Goal: Task Accomplishment & Management: Manage account settings

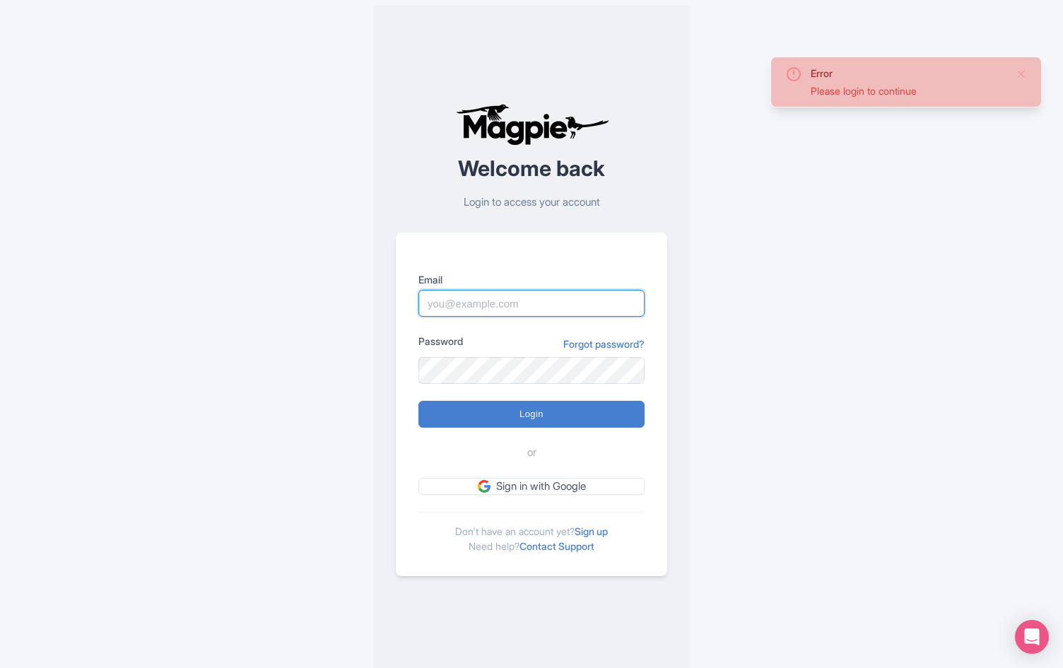
click at [448, 310] on input "Email" at bounding box center [532, 303] width 226 height 27
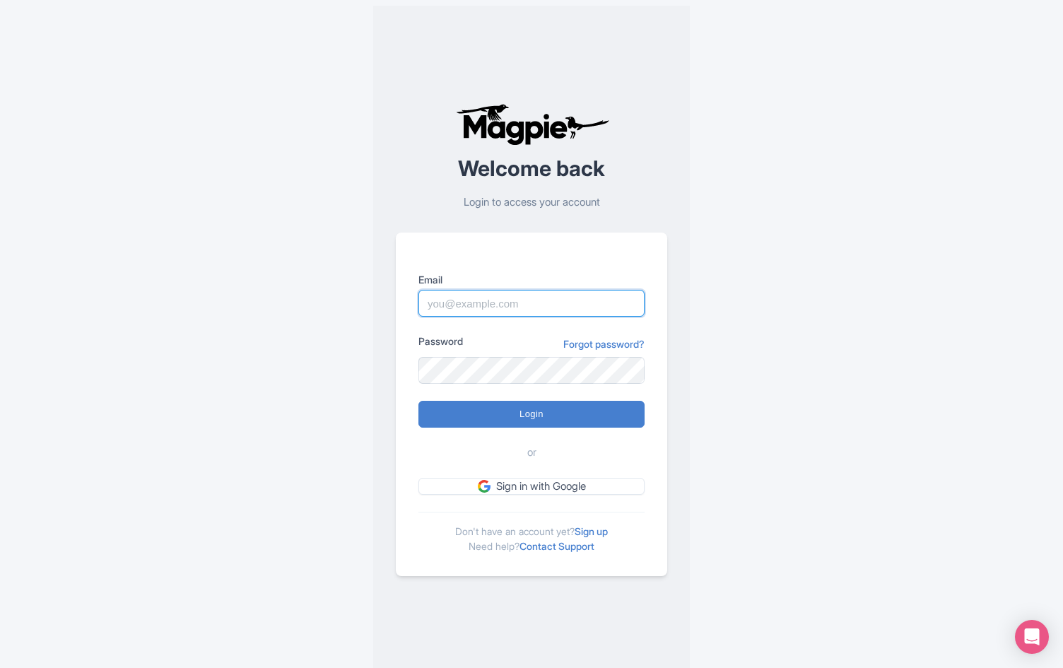
type input "[EMAIL_ADDRESS][PERSON_NAME][DOMAIN_NAME]"
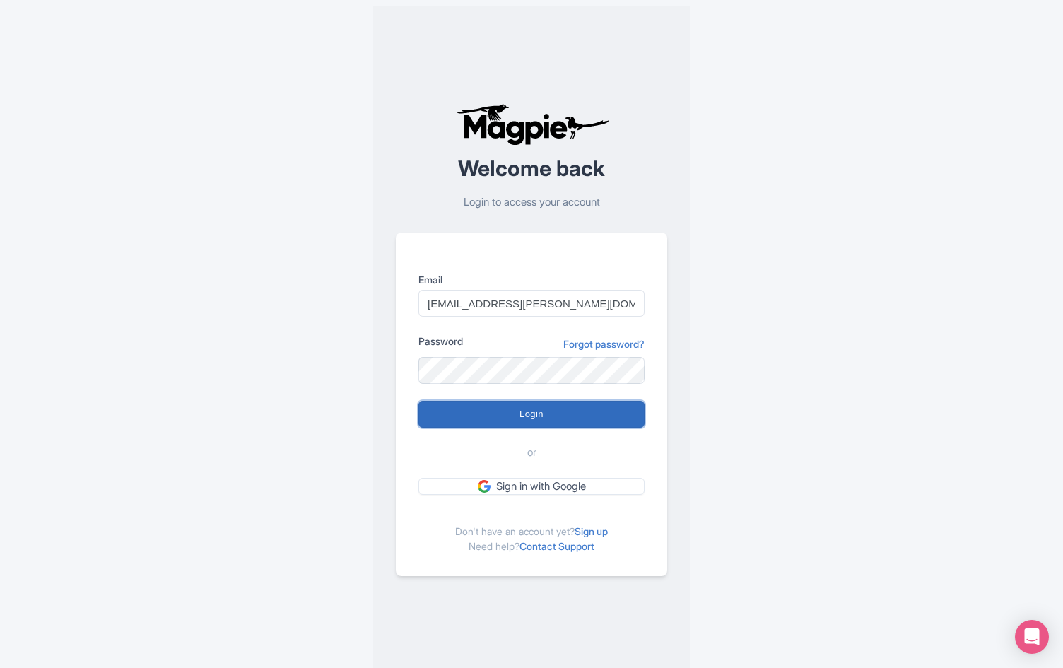
click at [526, 410] on input "Login" at bounding box center [532, 414] width 226 height 27
type input "Logging in..."
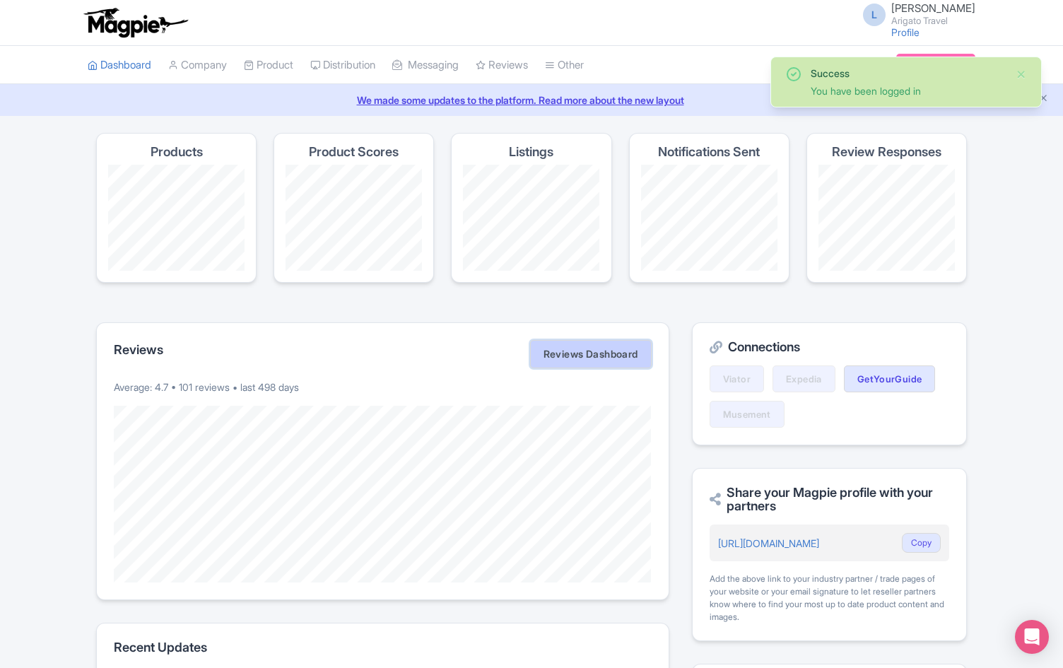
click at [571, 359] on link "Reviews Dashboard" at bounding box center [591, 354] width 122 height 28
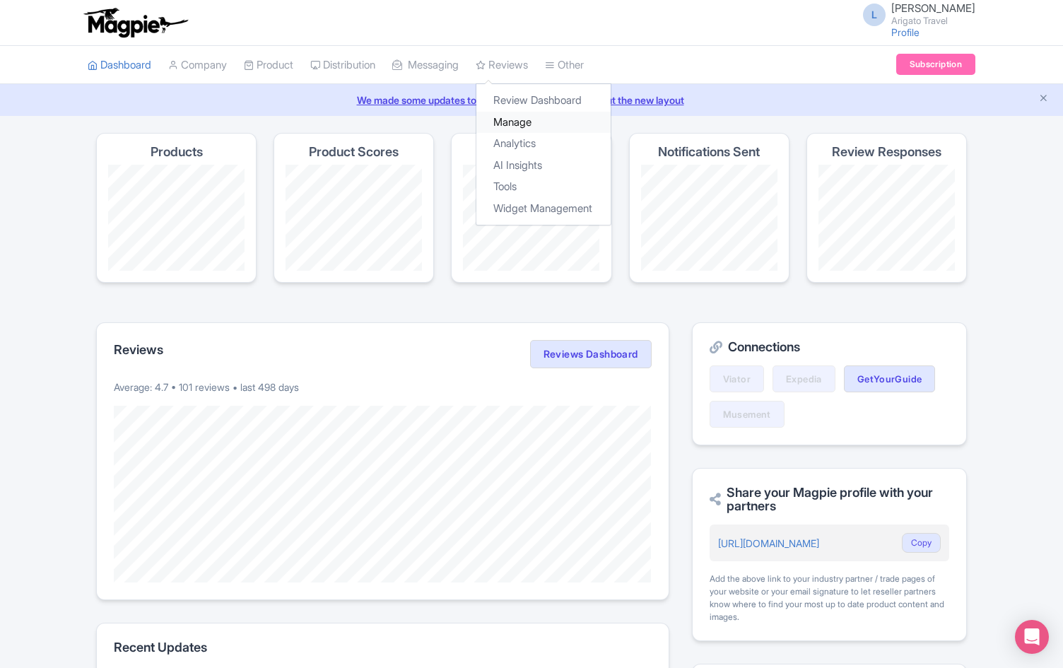
click at [530, 115] on link "Manage" at bounding box center [544, 123] width 134 height 22
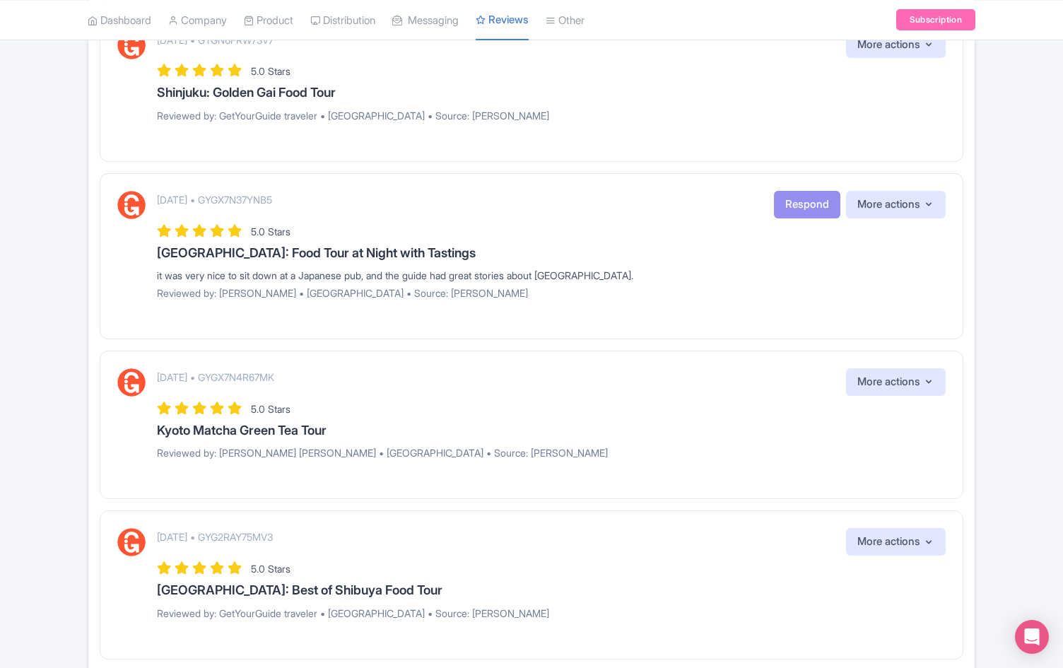
scroll to position [846, 0]
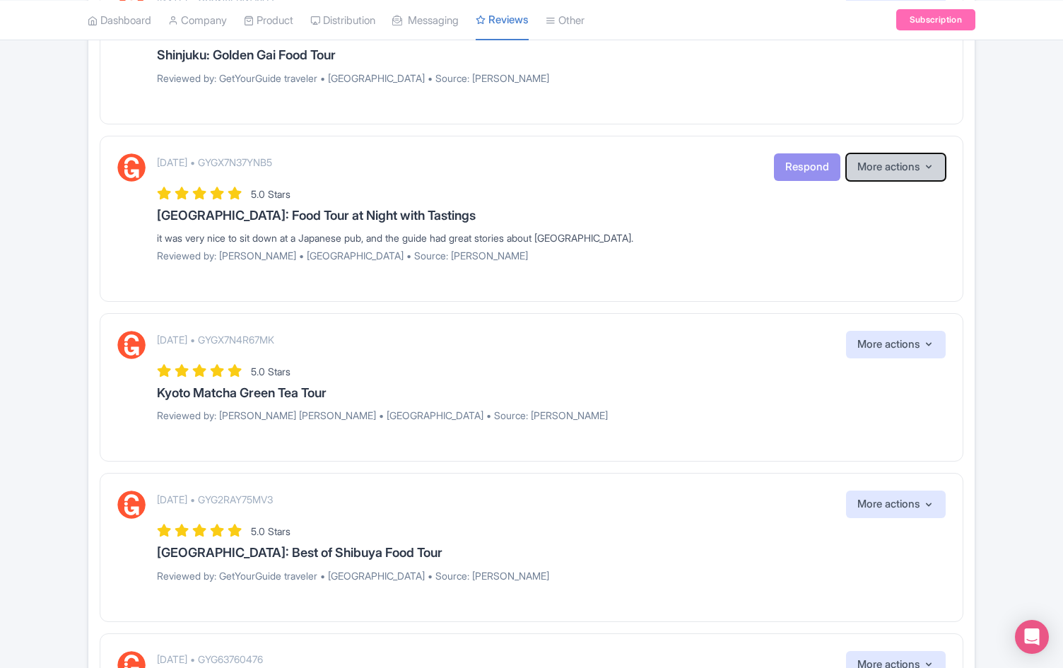
click at [914, 166] on button "More actions" at bounding box center [896, 167] width 100 height 28
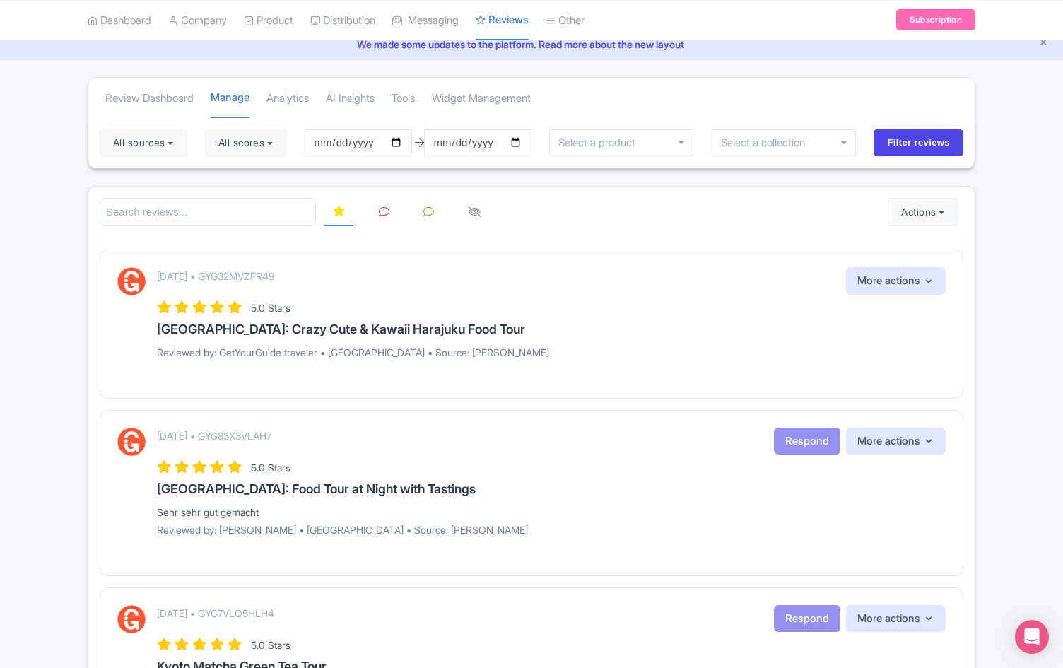
scroll to position [58, 0]
click at [905, 278] on button "More actions" at bounding box center [896, 281] width 100 height 28
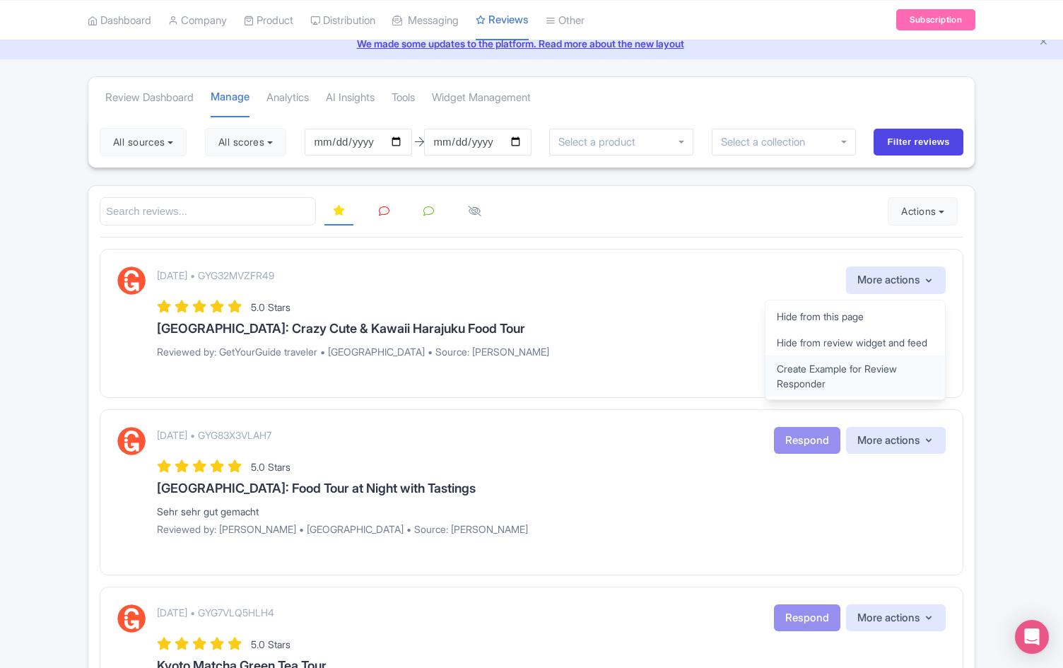
click at [802, 392] on link "Create Example for Review Responder" at bounding box center [856, 376] width 180 height 41
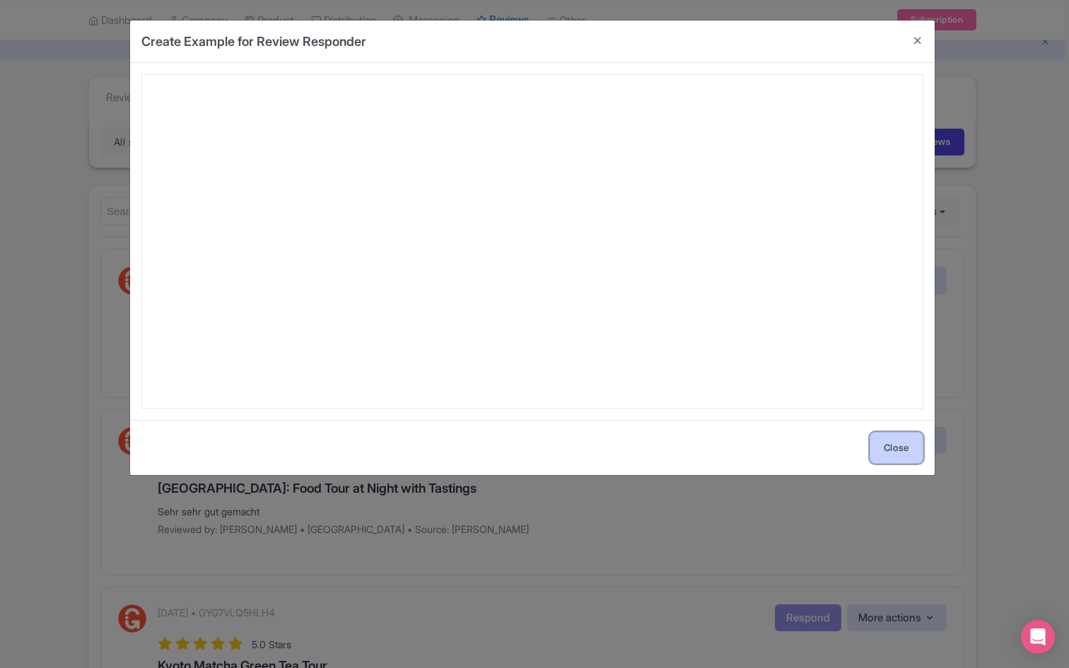
click at [883, 443] on button "Close" at bounding box center [897, 448] width 54 height 32
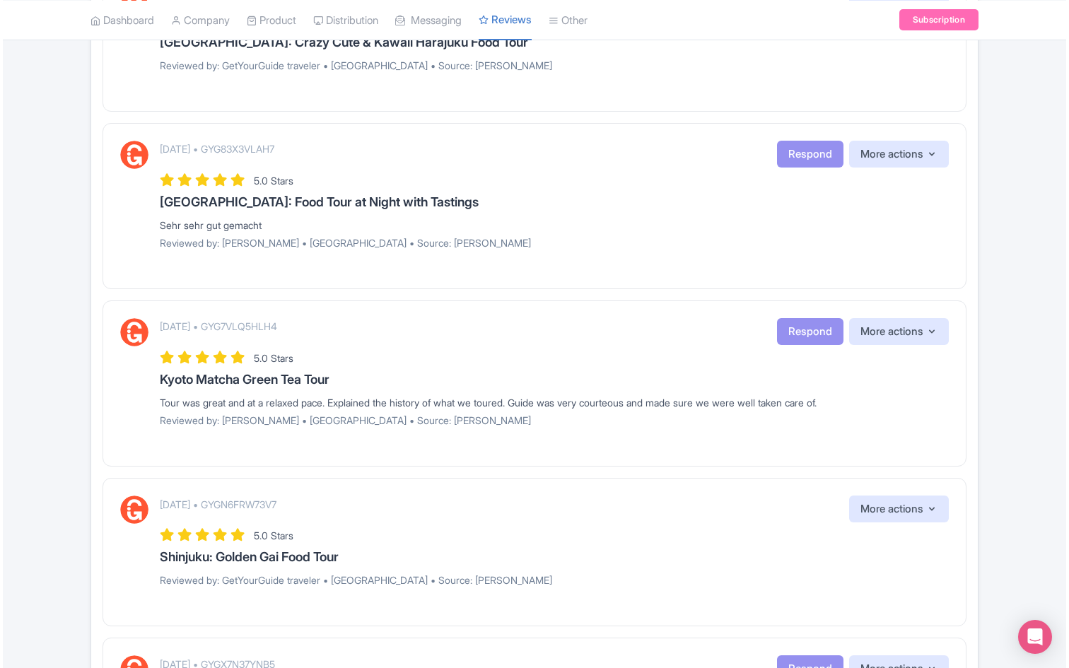
scroll to position [361, 0]
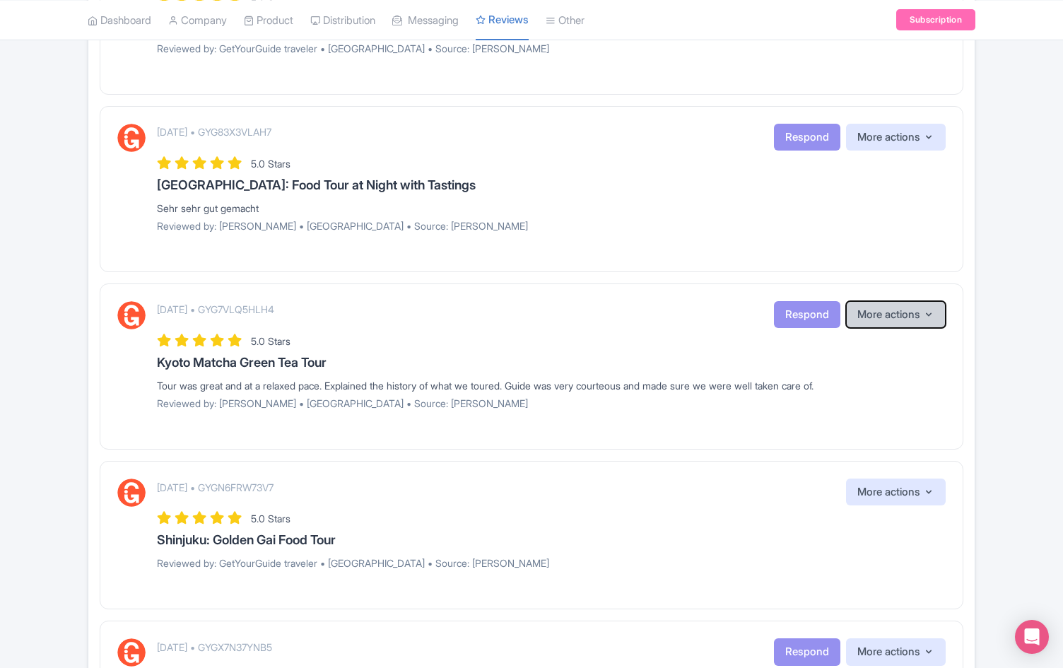
click at [904, 318] on button "More actions" at bounding box center [896, 315] width 100 height 28
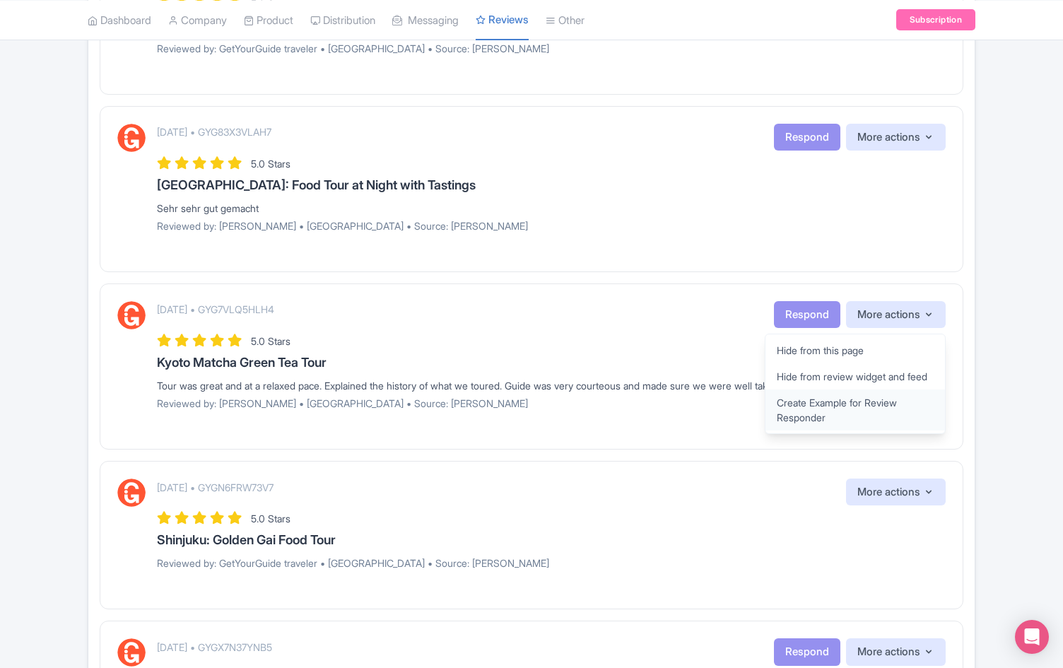
click at [855, 424] on link "Create Example for Review Responder" at bounding box center [856, 410] width 180 height 41
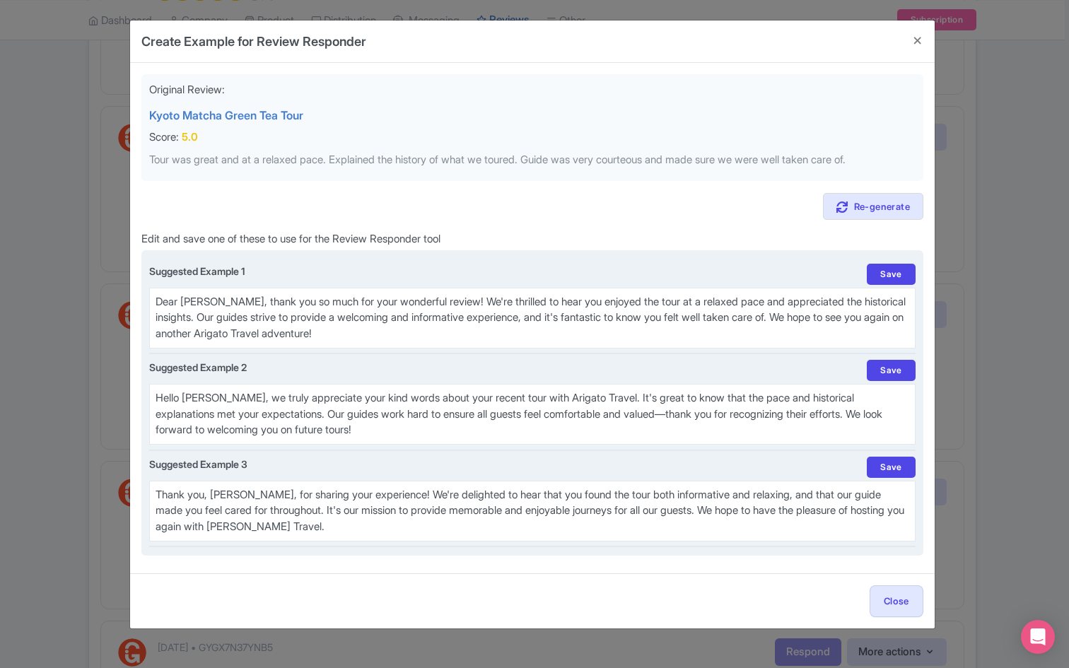
click at [653, 494] on textarea "Thank you, David, for sharing your experience! We're delighted to hear that you…" at bounding box center [532, 511] width 767 height 61
drag, startPoint x: 591, startPoint y: 511, endPoint x: 477, endPoint y: 511, distance: 113.8
click at [477, 511] on textarea "Thank you, David, for sharing your experience! We're delighted to hear that you…" at bounding box center [532, 511] width 767 height 61
drag, startPoint x: 665, startPoint y: 511, endPoint x: 675, endPoint y: 521, distance: 14.5
click at [675, 521] on textarea "Thank you, David, for sharing your experience! We're delighted to hear that you…" at bounding box center [532, 511] width 767 height 61
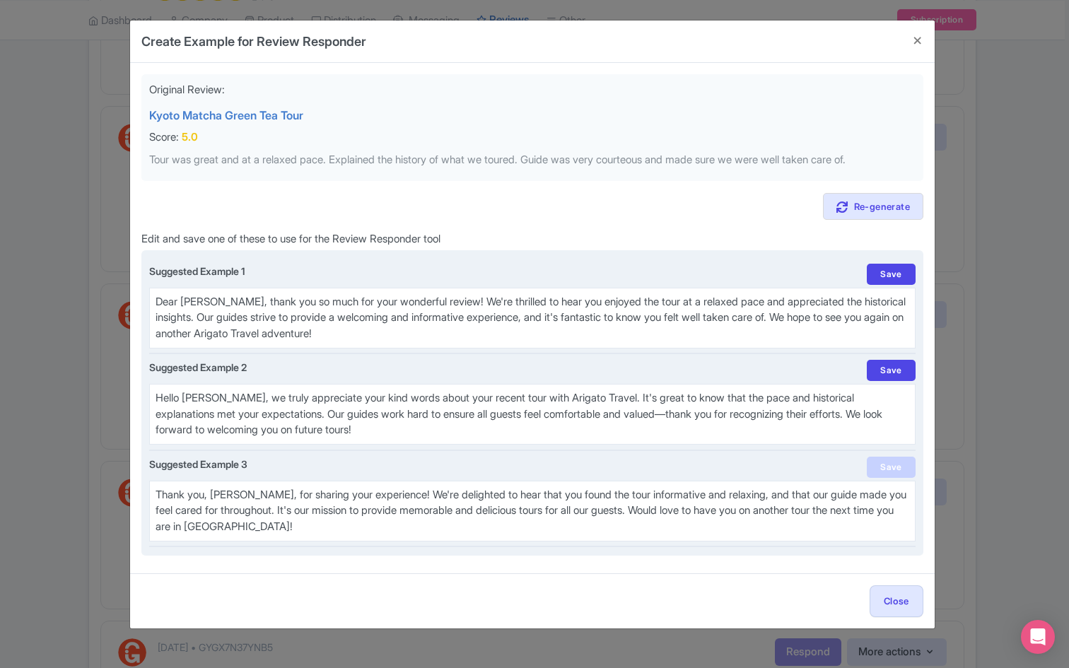
type textarea "Thank you, David, for sharing your experience! We're delighted to hear that you…"
click at [892, 465] on link "Save" at bounding box center [891, 467] width 48 height 21
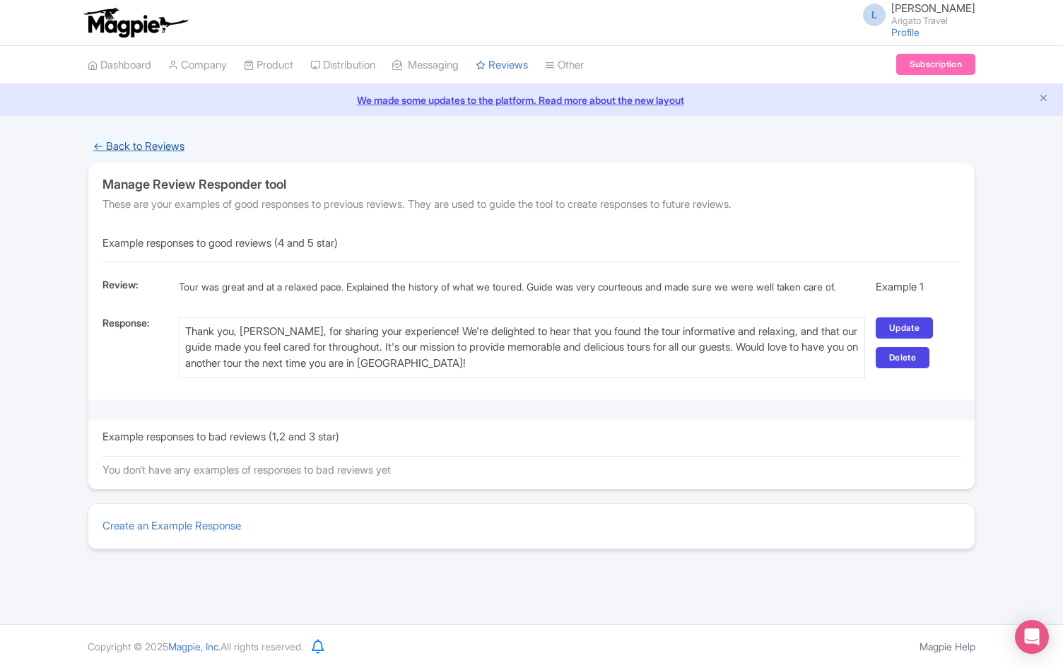
click at [139, 151] on link "← Back to Reviews" at bounding box center [139, 147] width 103 height 28
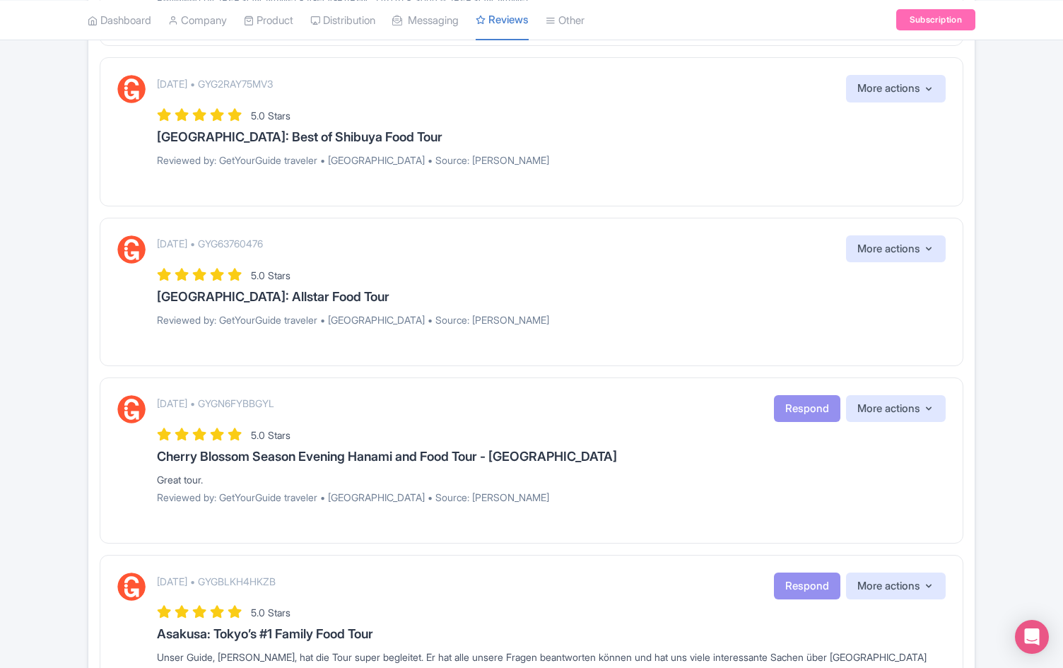
scroll to position [1274, 0]
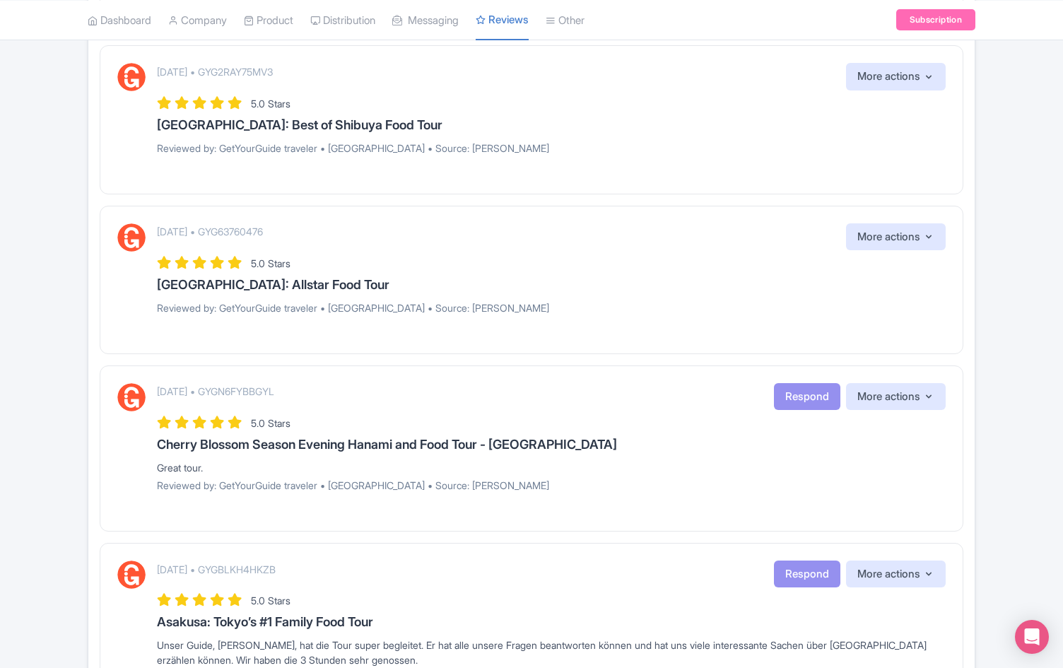
click at [791, 288] on h3 "[GEOGRAPHIC_DATA]: Allstar Food Tour" at bounding box center [551, 285] width 789 height 14
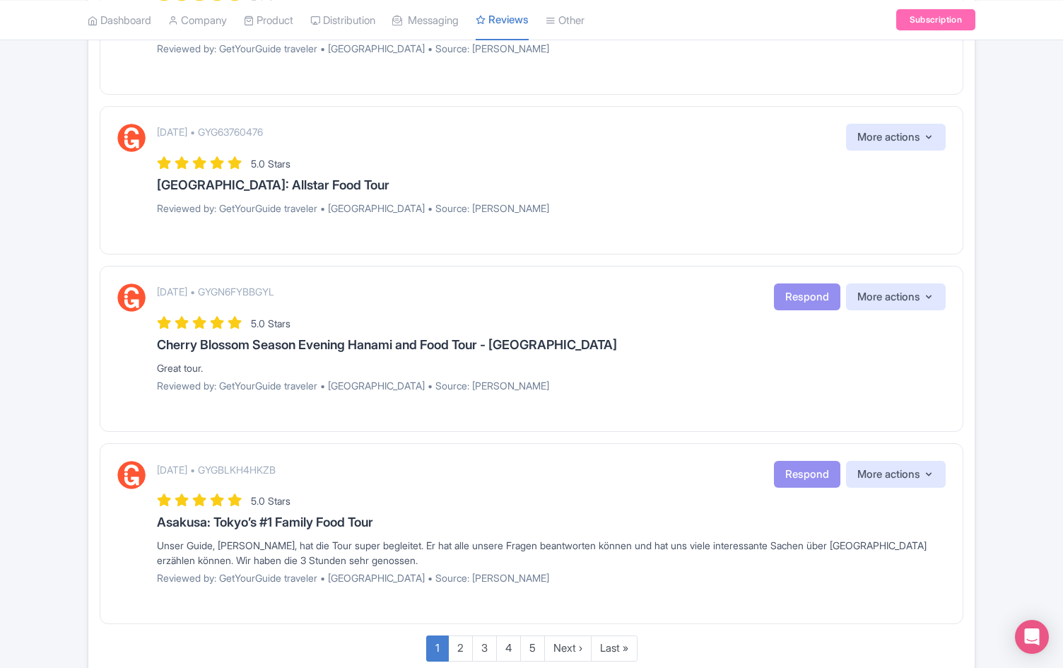
scroll to position [1451, 0]
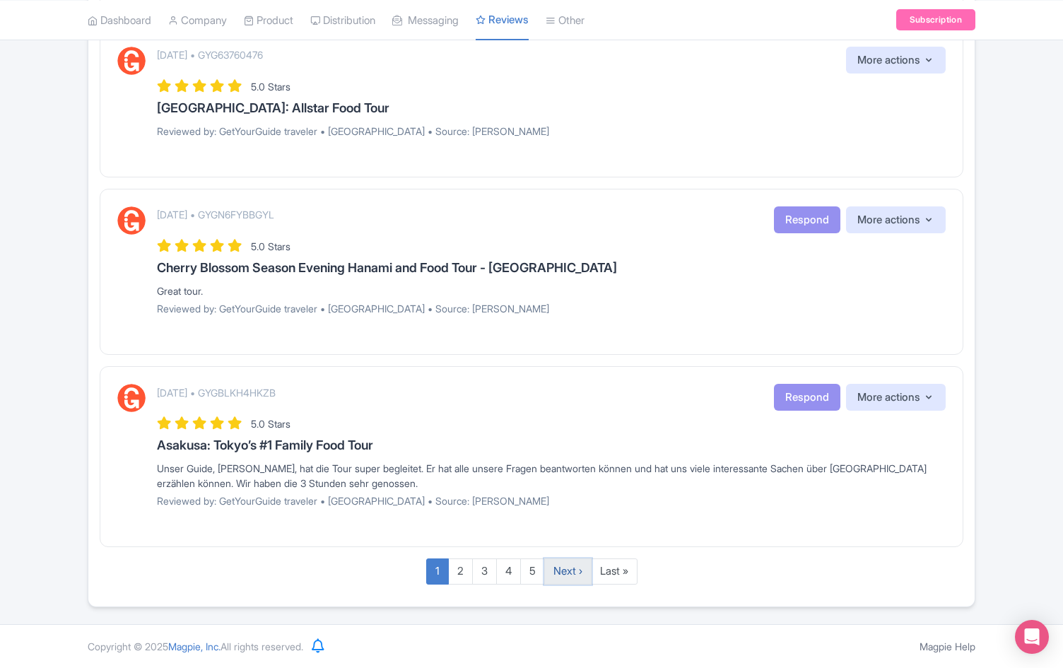
click at [561, 566] on link "Next ›" at bounding box center [567, 572] width 47 height 26
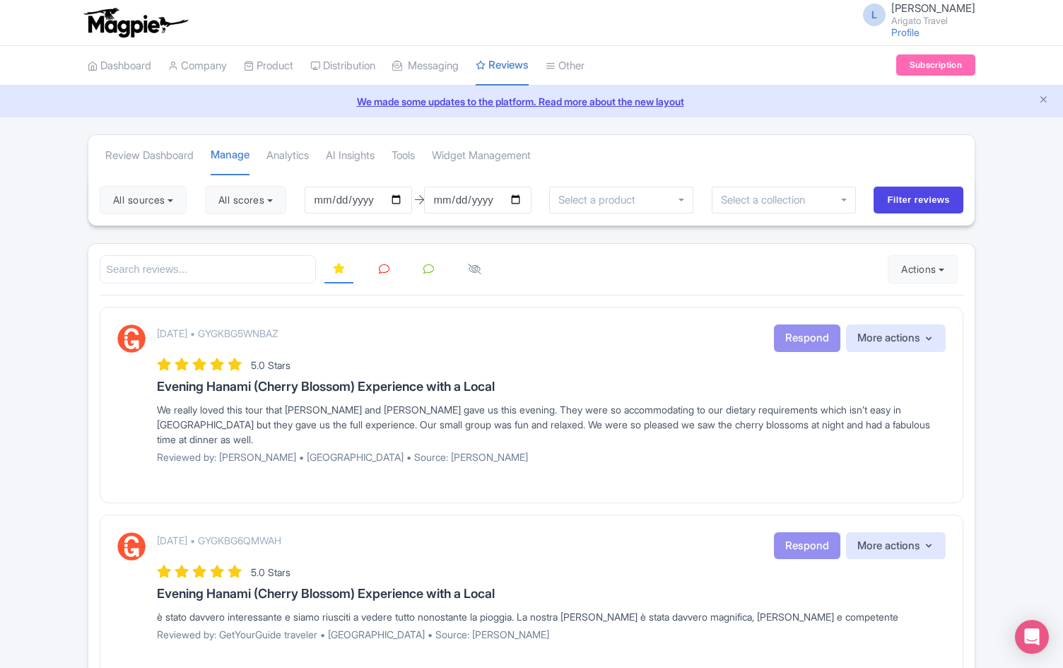
click at [655, 196] on div at bounding box center [621, 200] width 144 height 27
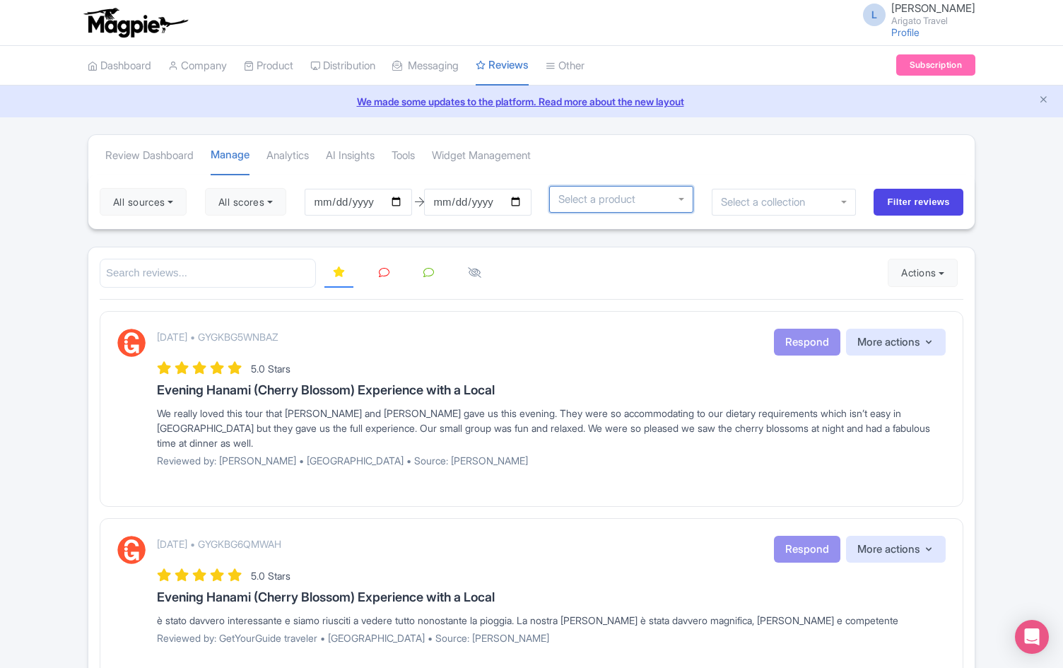
click at [683, 200] on div at bounding box center [621, 199] width 144 height 27
click at [681, 198] on div at bounding box center [621, 199] width 144 height 27
click at [588, 273] on div at bounding box center [532, 273] width 864 height 29
click at [688, 195] on div at bounding box center [621, 199] width 144 height 27
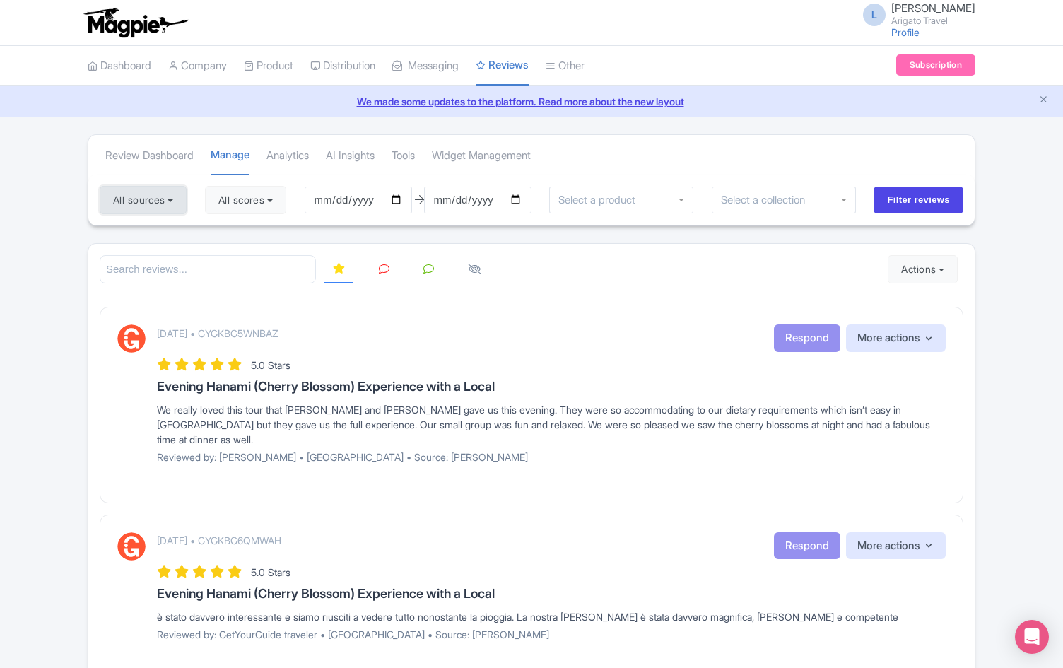
click at [180, 200] on button "All sources" at bounding box center [143, 200] width 87 height 28
click at [175, 154] on link "Review Dashboard" at bounding box center [149, 155] width 88 height 39
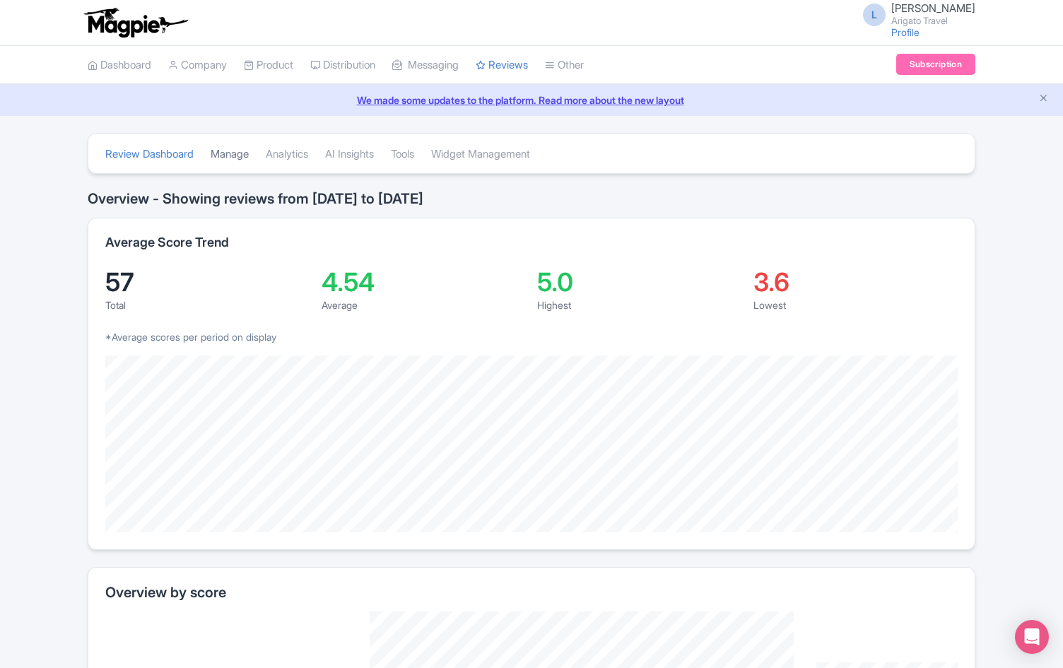
click at [234, 152] on link "Manage" at bounding box center [230, 154] width 38 height 39
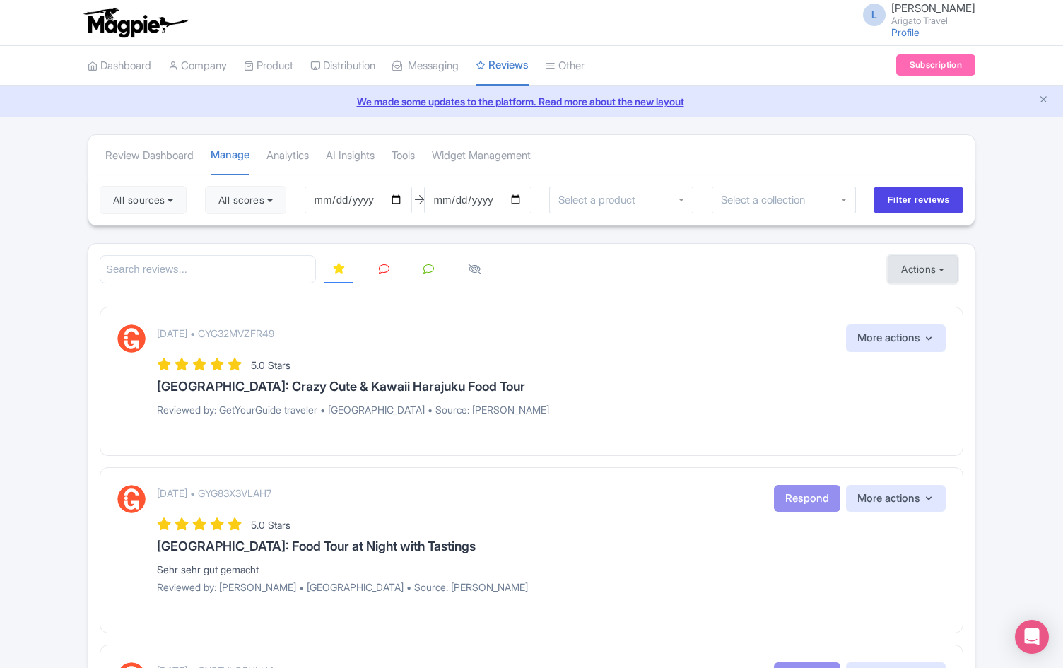
click at [925, 274] on button "Actions" at bounding box center [923, 269] width 70 height 28
click at [921, 297] on link "Import new reviews" at bounding box center [972, 305] width 166 height 28
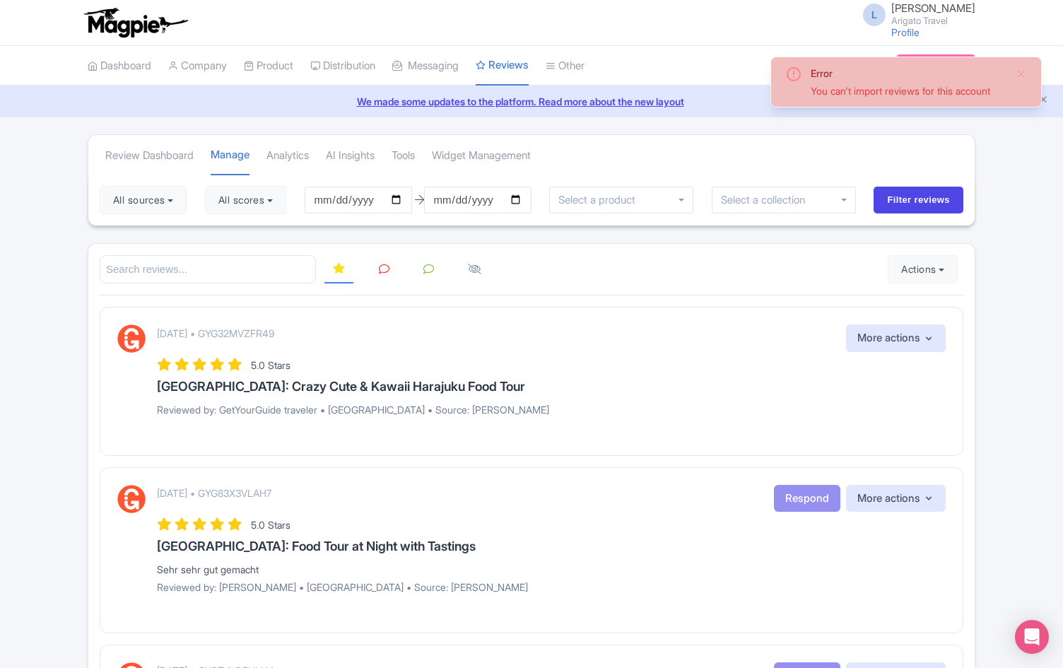
click at [807, 161] on div "Review Dashboard [GEOGRAPHIC_DATA] Analytics AI Insights Tools Widget Management" at bounding box center [531, 155] width 887 height 40
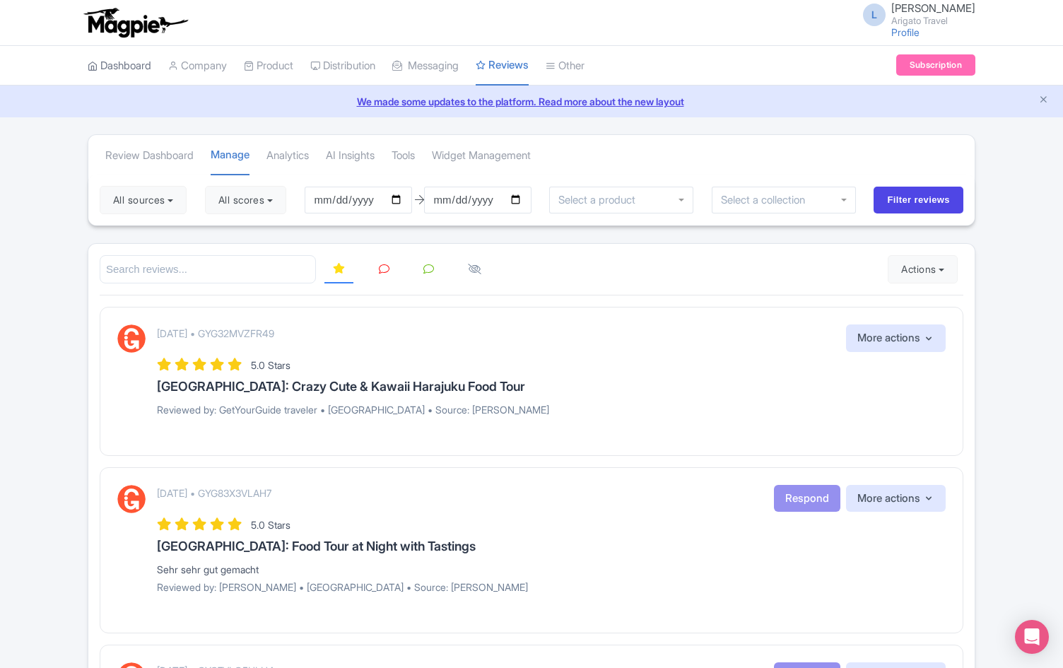
click at [135, 66] on link "Dashboard" at bounding box center [120, 66] width 64 height 39
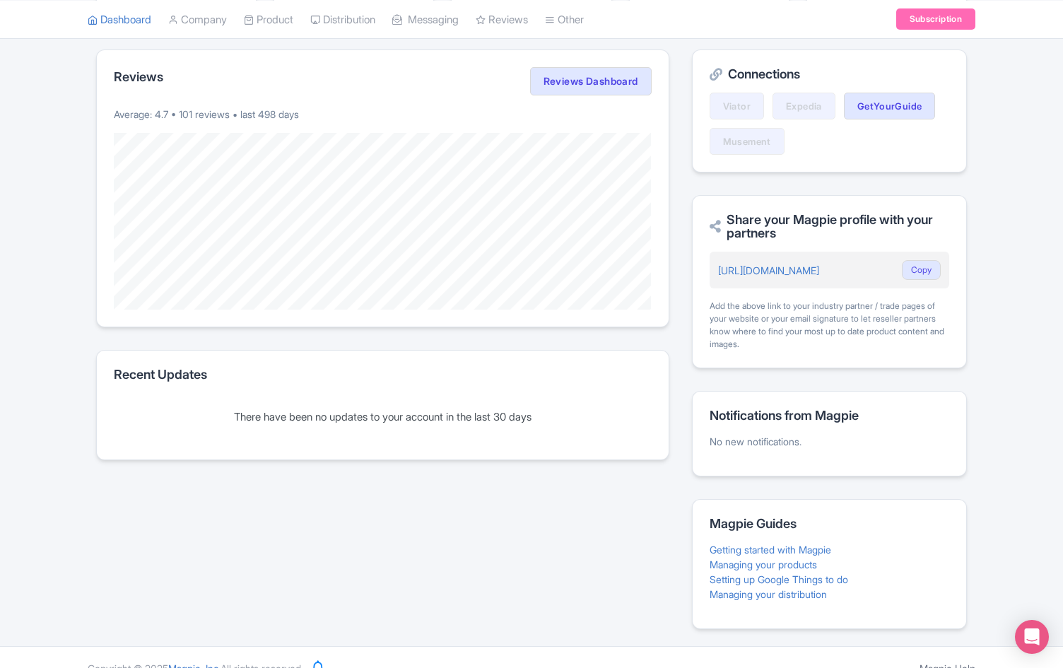
scroll to position [295, 0]
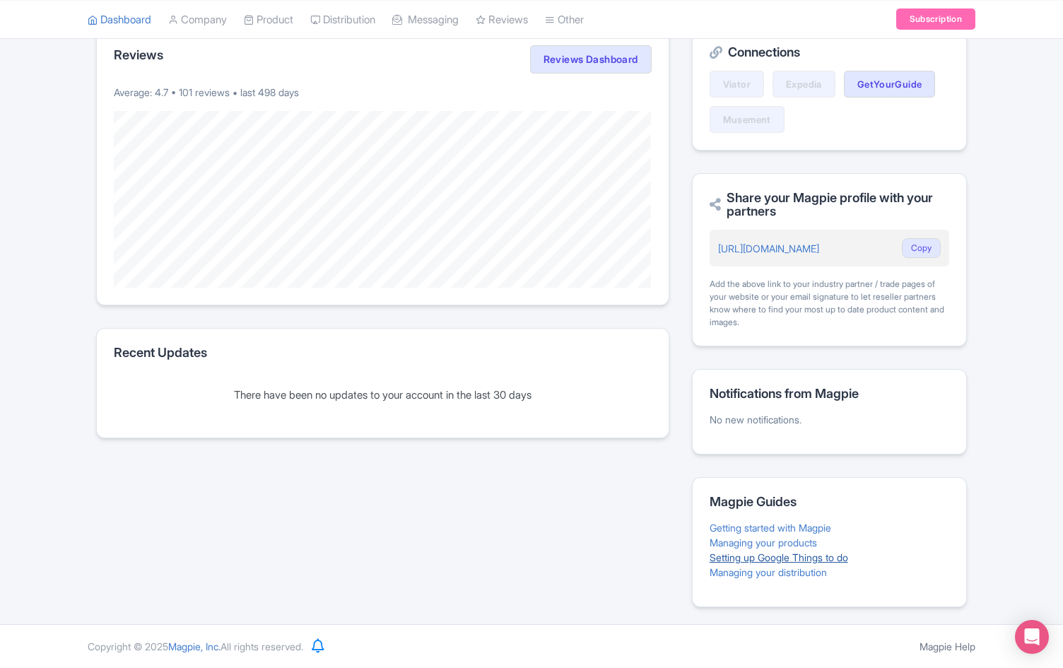
click at [741, 559] on link "Setting up Google Things to do" at bounding box center [779, 558] width 139 height 12
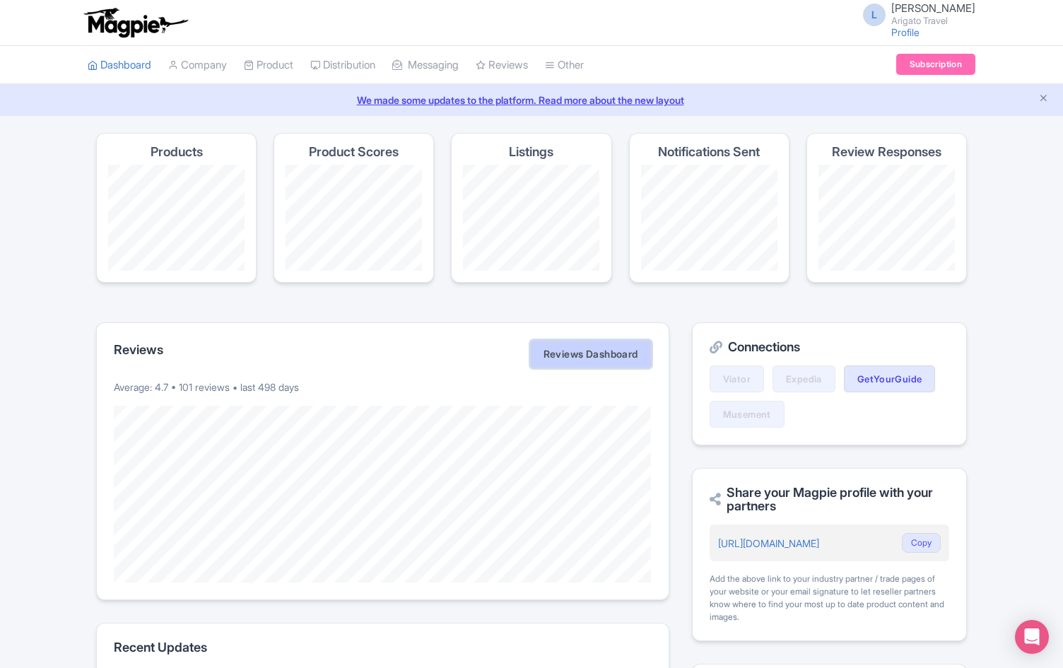
click at [578, 349] on link "Reviews Dashboard" at bounding box center [591, 354] width 122 height 28
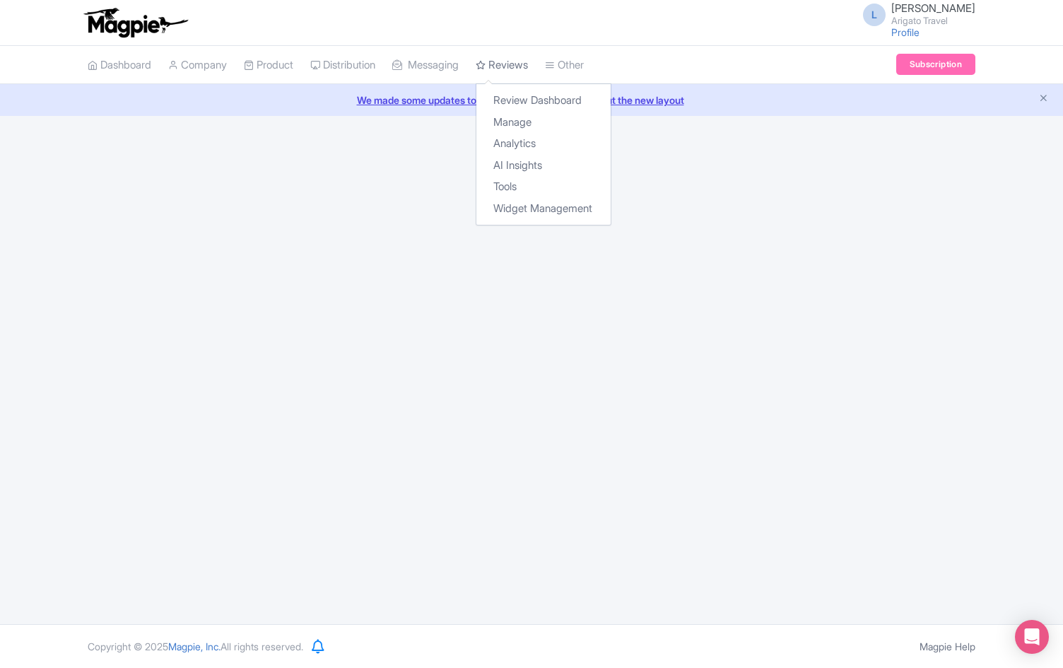
click at [522, 59] on link "Reviews" at bounding box center [502, 65] width 52 height 39
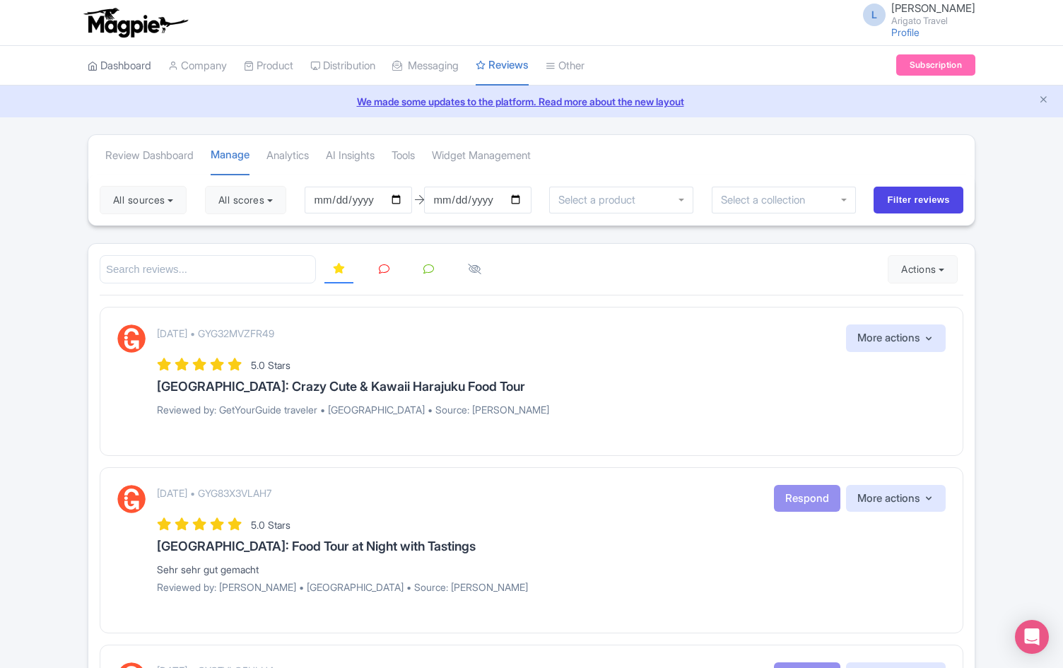
click at [117, 67] on link "Dashboard" at bounding box center [120, 66] width 64 height 39
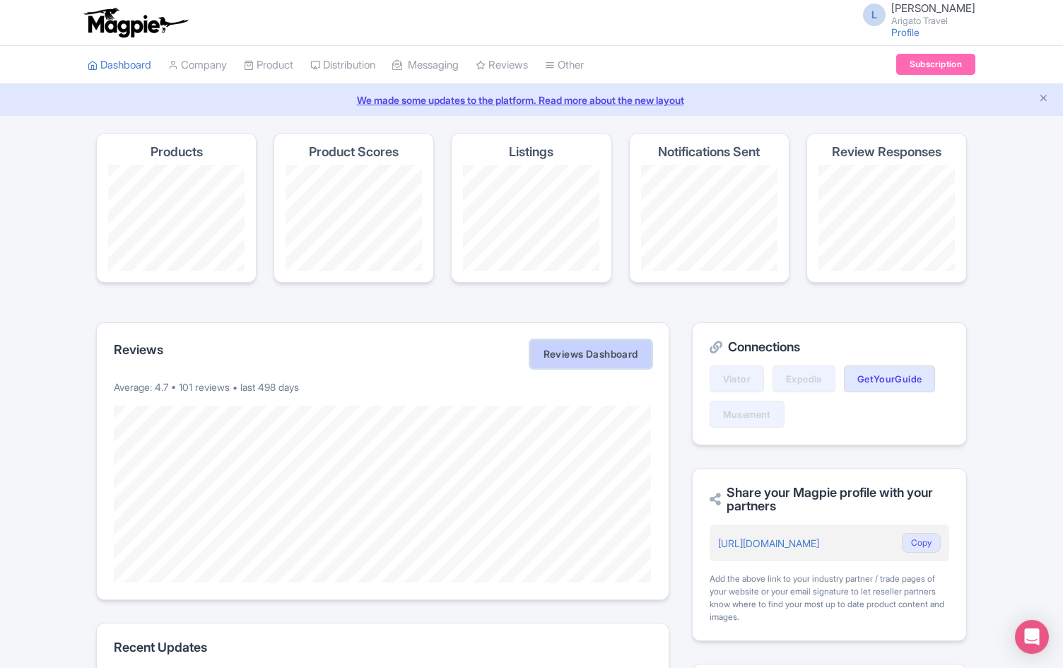
click at [591, 356] on link "Reviews Dashboard" at bounding box center [591, 354] width 122 height 28
drag, startPoint x: 594, startPoint y: 665, endPoint x: 597, endPoint y: 325, distance: 340.8
click at [594, 655] on section "Recent Updates There have been no updates to your account in the last 30 days" at bounding box center [382, 678] width 573 height 110
click at [588, 346] on link "Reviews Dashboard" at bounding box center [591, 354] width 122 height 28
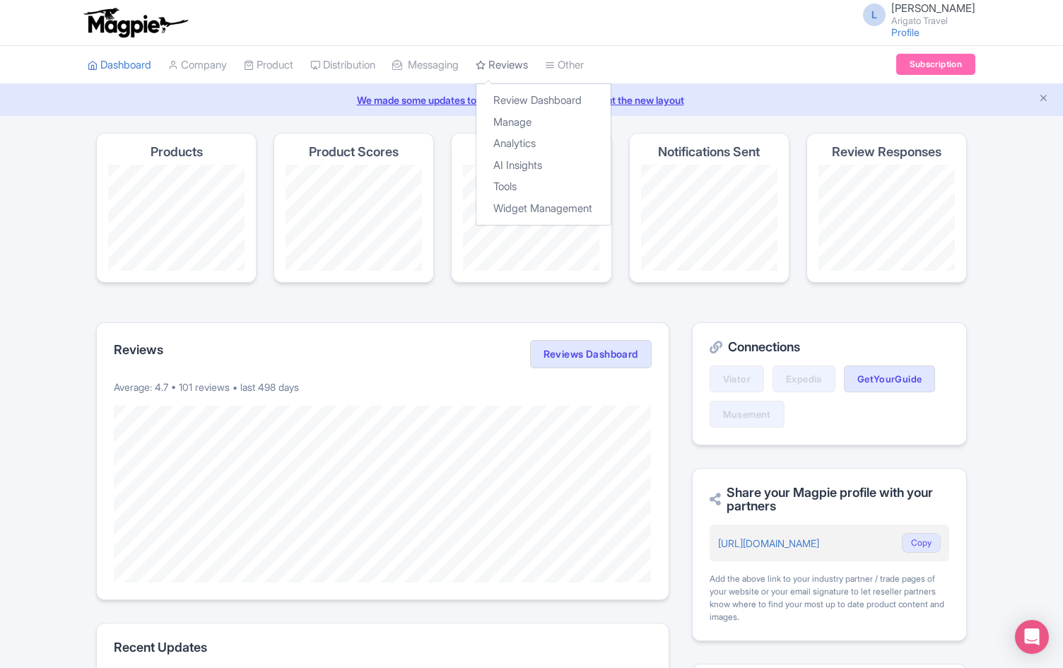
click at [508, 59] on link "Reviews" at bounding box center [502, 65] width 52 height 39
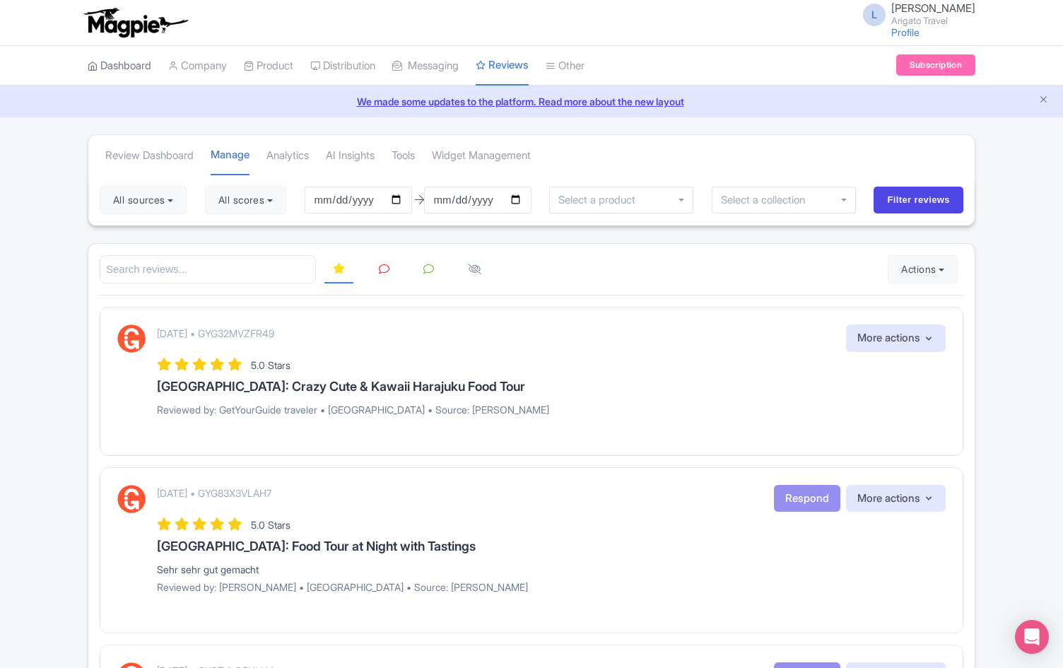
click at [126, 70] on link "Dashboard" at bounding box center [120, 66] width 64 height 39
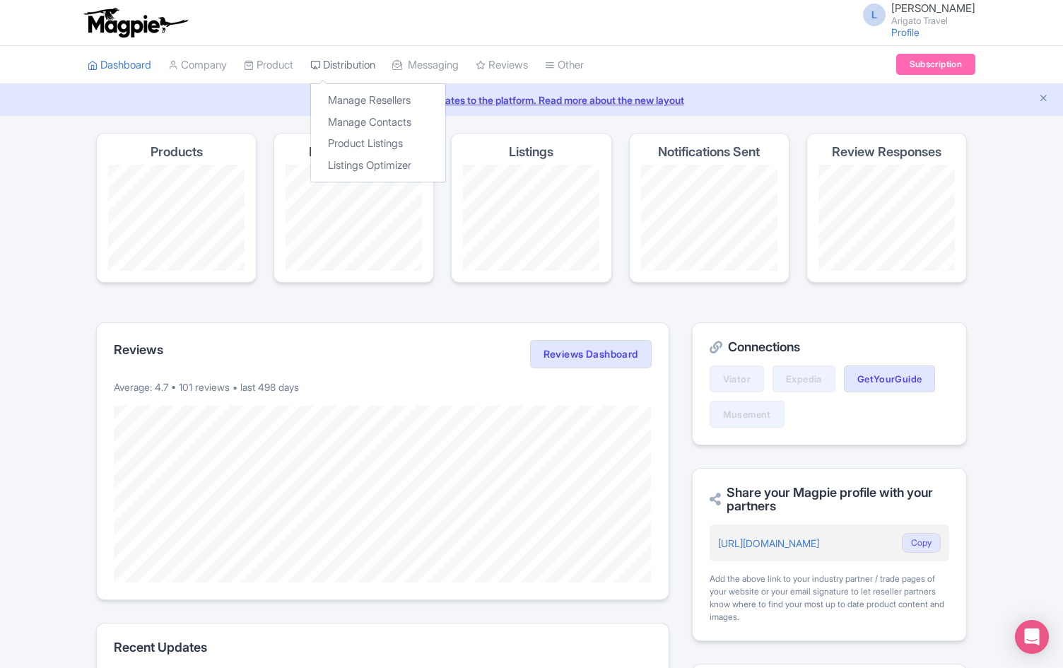
click at [349, 60] on link "Distribution" at bounding box center [342, 65] width 65 height 39
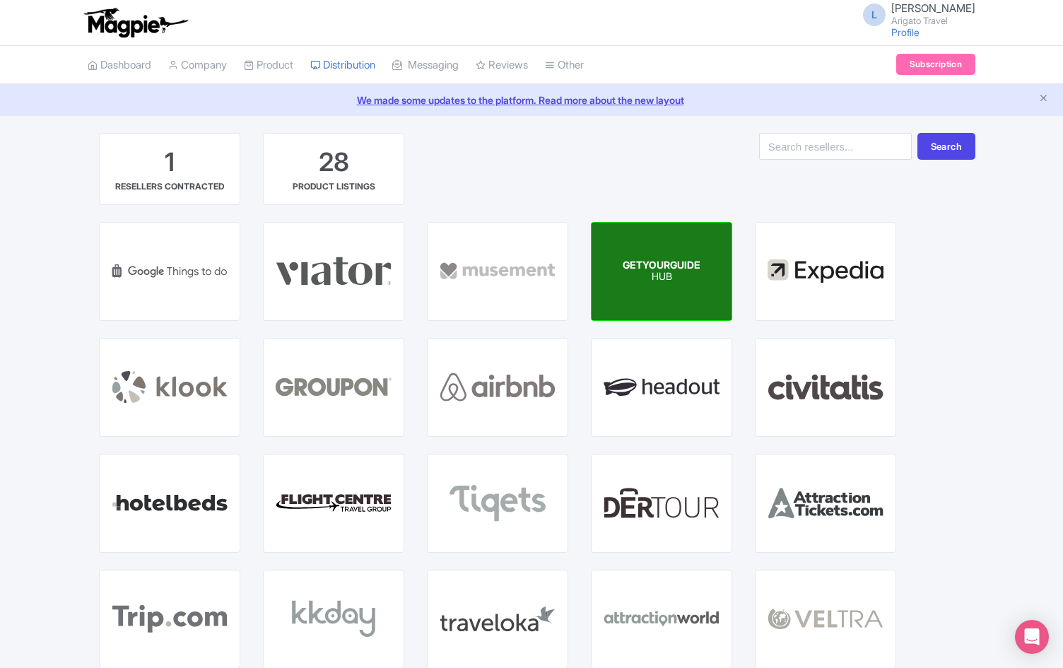
click at [651, 285] on div "GETYOURGUIDE HUB" at bounding box center [662, 272] width 140 height 98
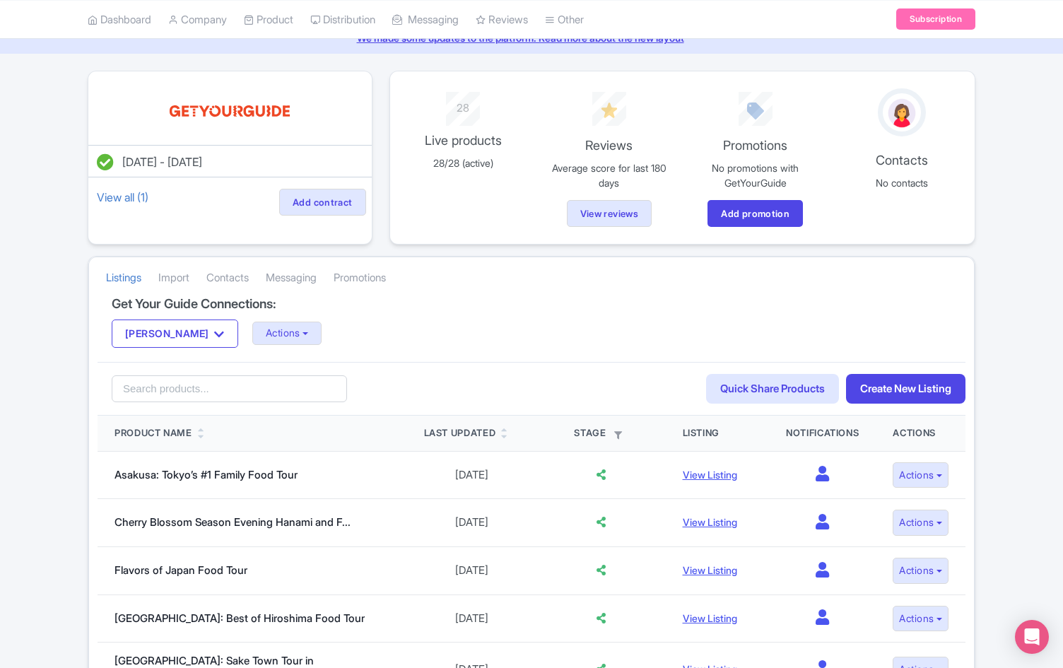
scroll to position [47, 0]
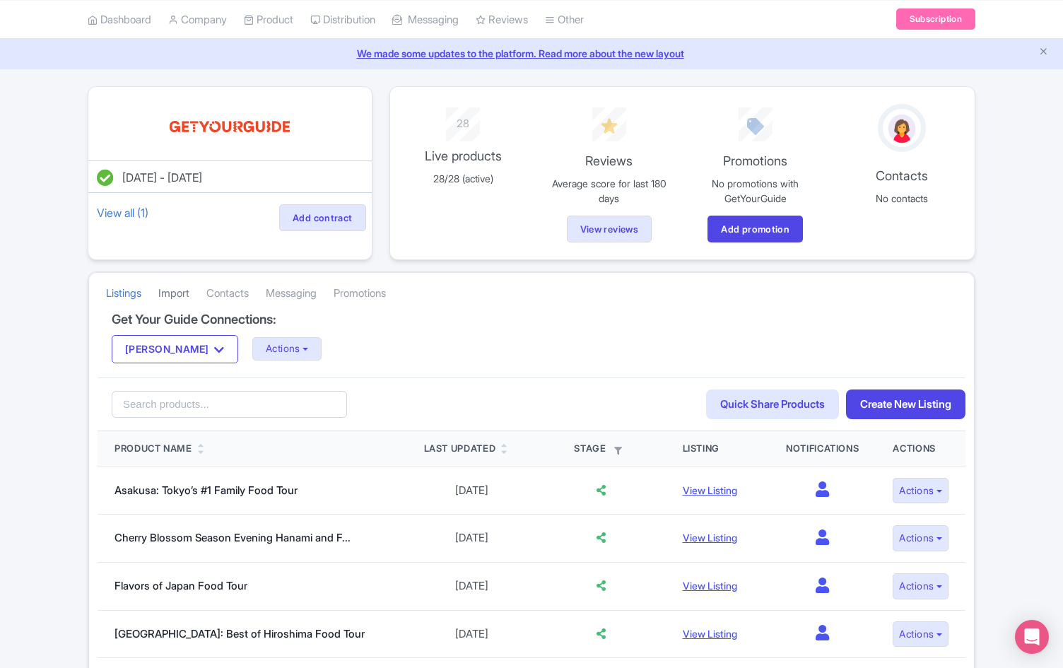
click at [182, 295] on link "Import" at bounding box center [173, 293] width 31 height 39
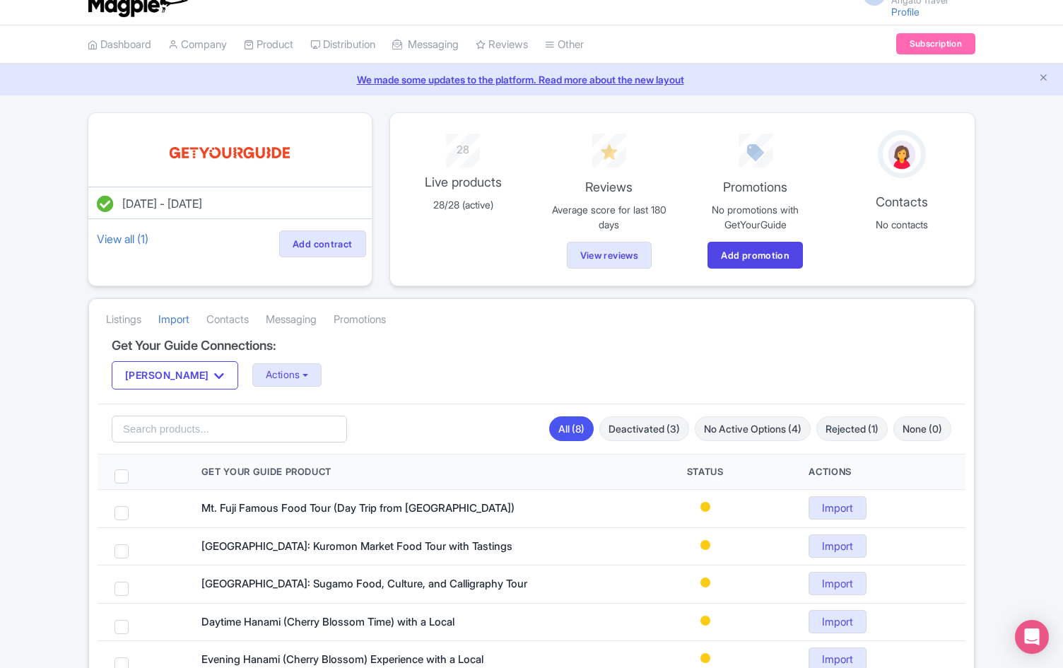
scroll to position [10, 0]
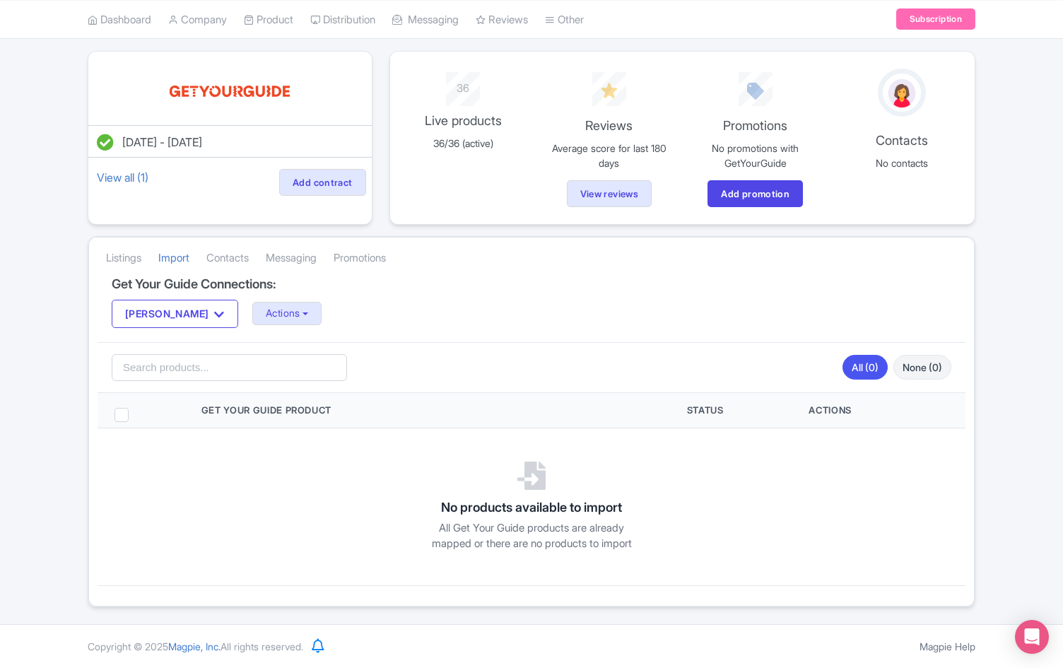
scroll to position [98, 0]
click at [124, 245] on link "Listings" at bounding box center [123, 258] width 35 height 39
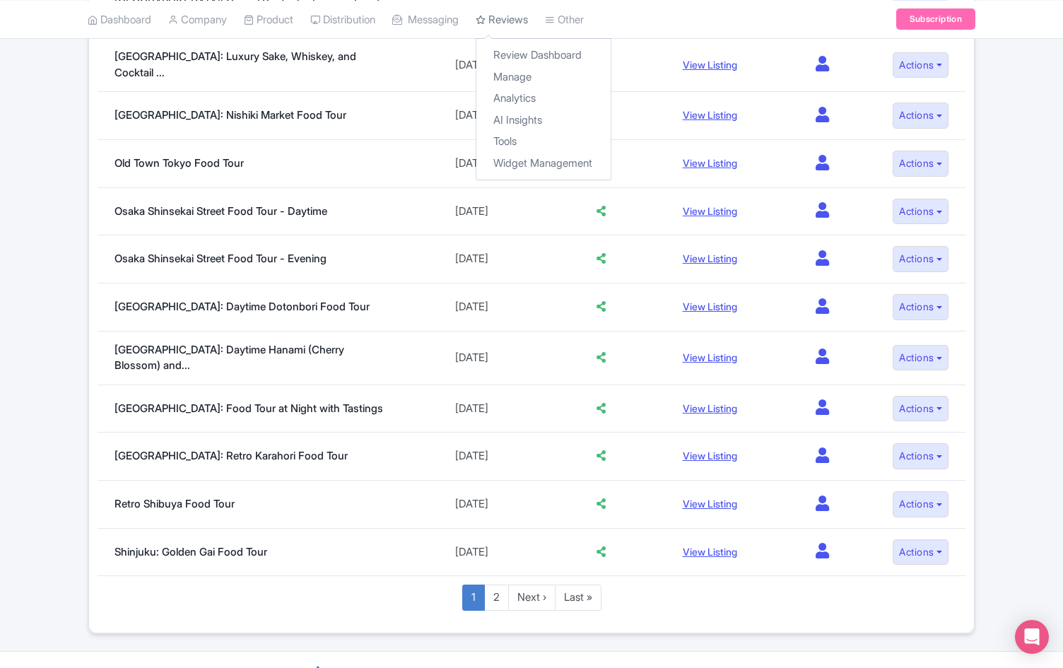
scroll to position [921, 0]
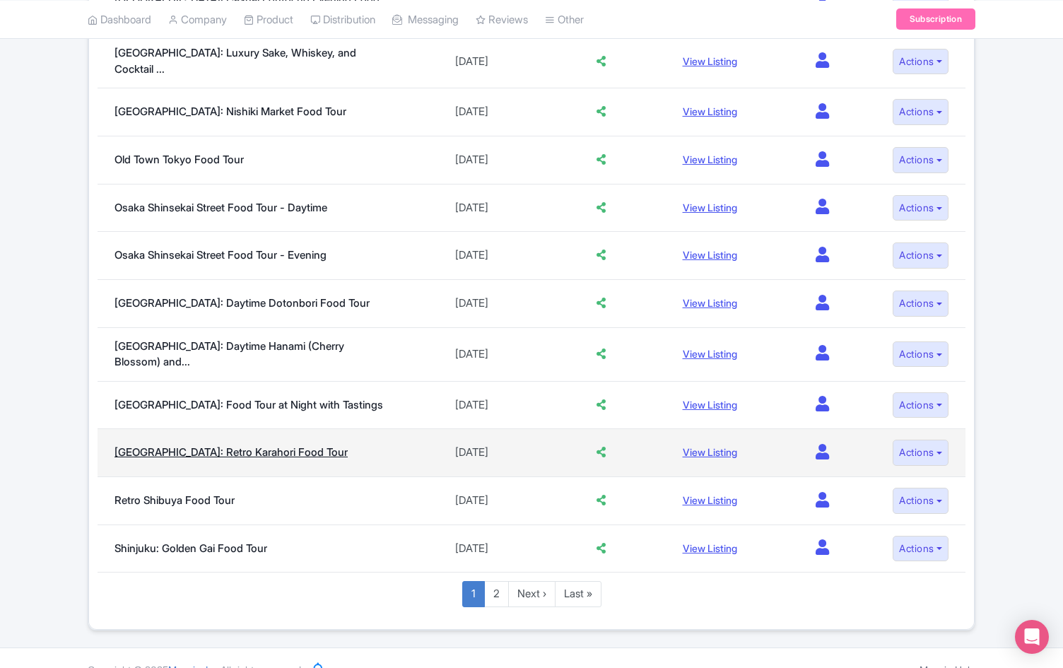
click at [249, 445] on link "Osaka: Retro Karahori Food Tour" at bounding box center [231, 451] width 233 height 13
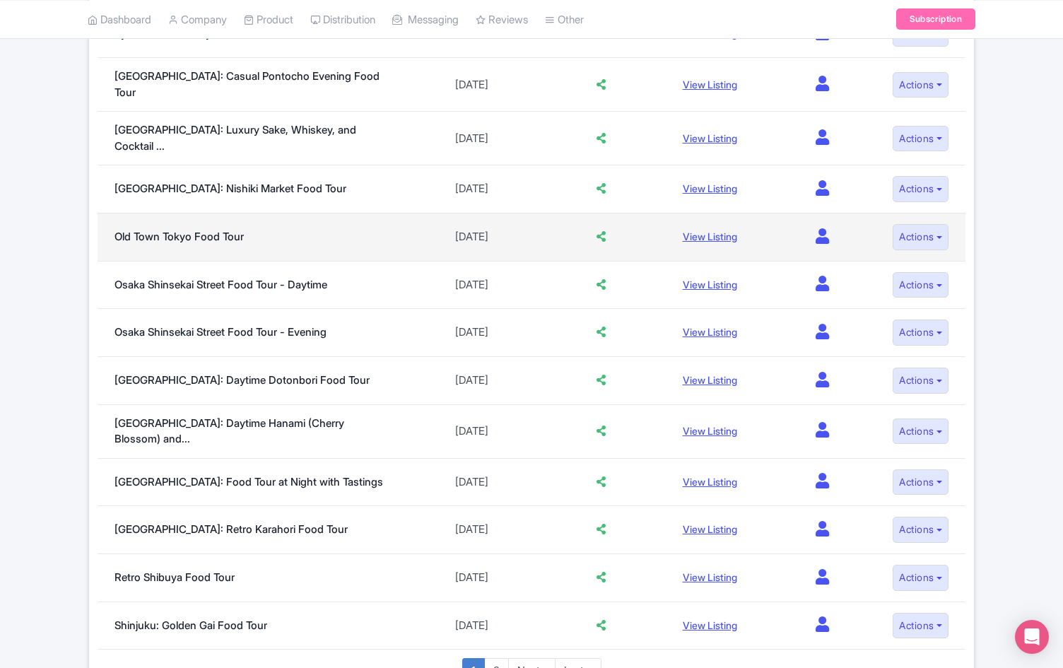
scroll to position [839, 0]
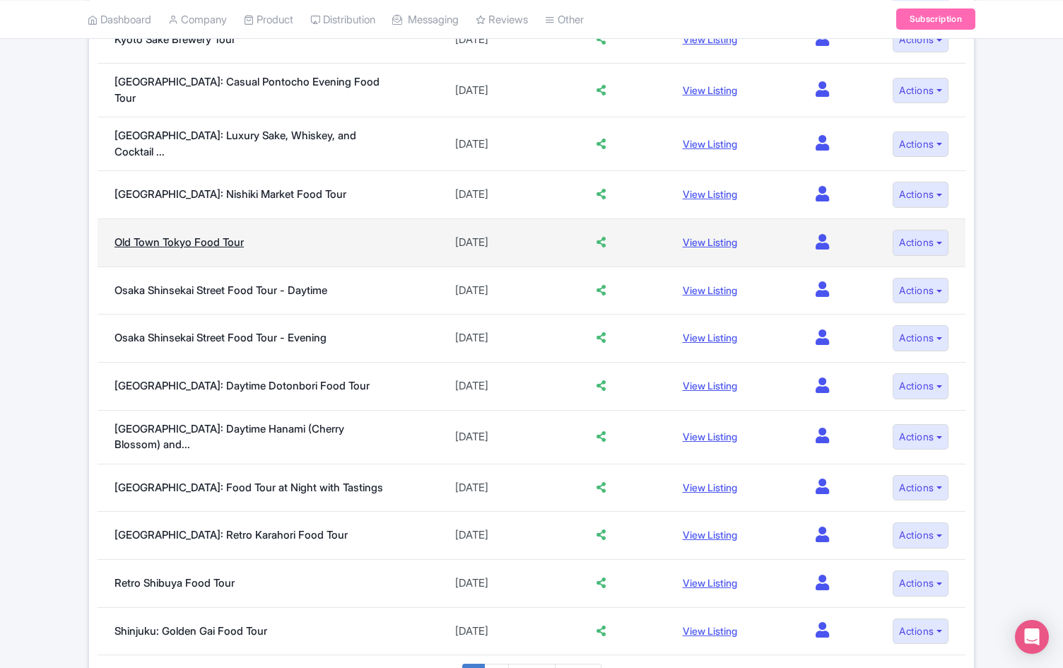
click at [214, 235] on link "Old Town Tokyo Food Tour" at bounding box center [179, 241] width 129 height 13
